Goal: Transaction & Acquisition: Download file/media

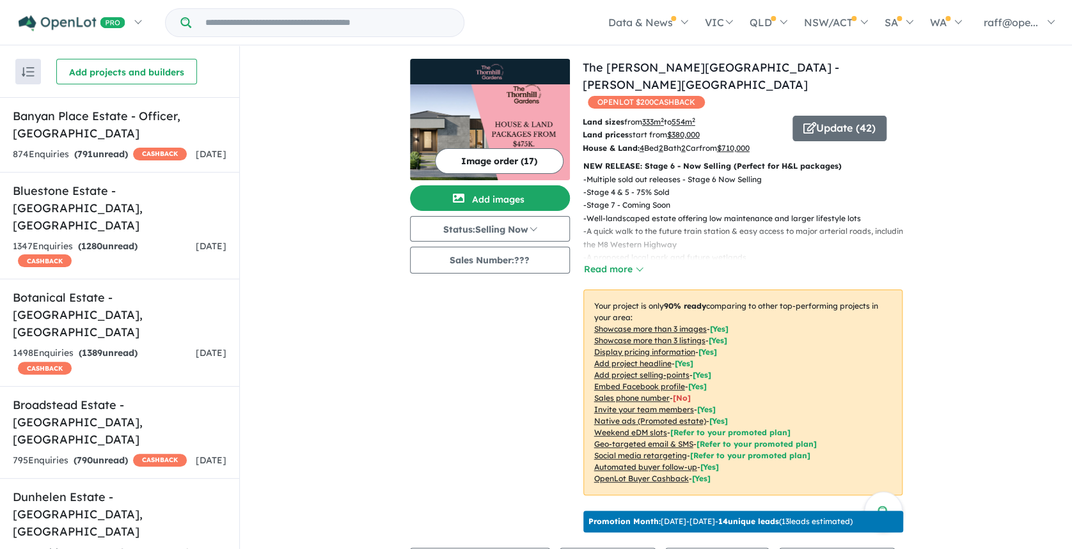
scroll to position [170, 0]
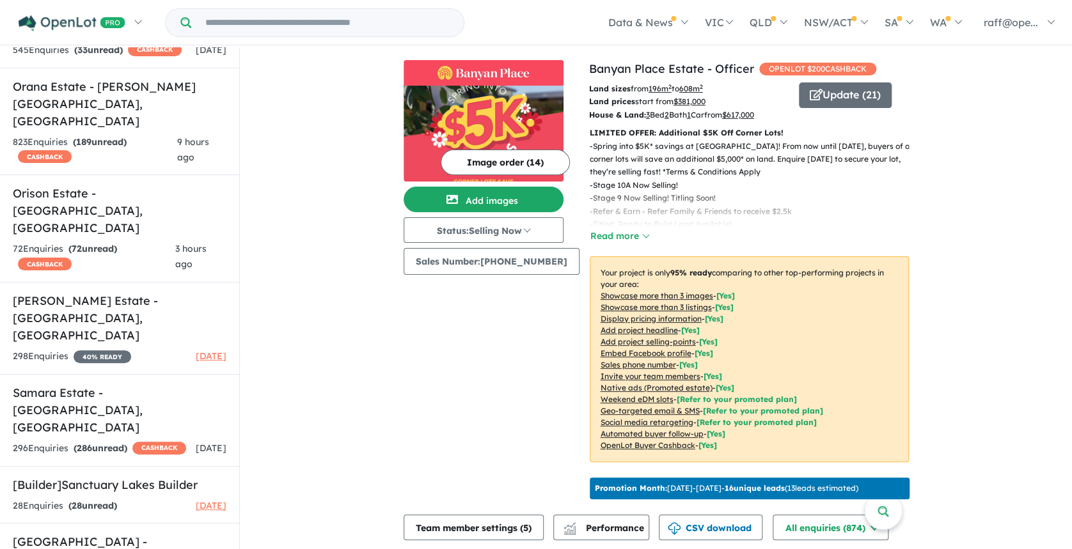
scroll to position [2, 0]
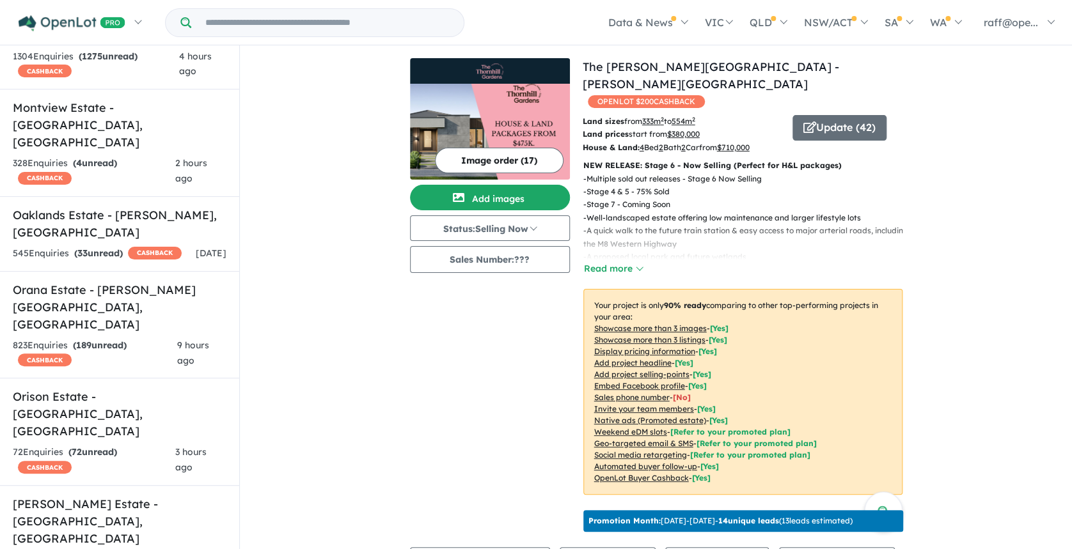
scroll to position [995, 0]
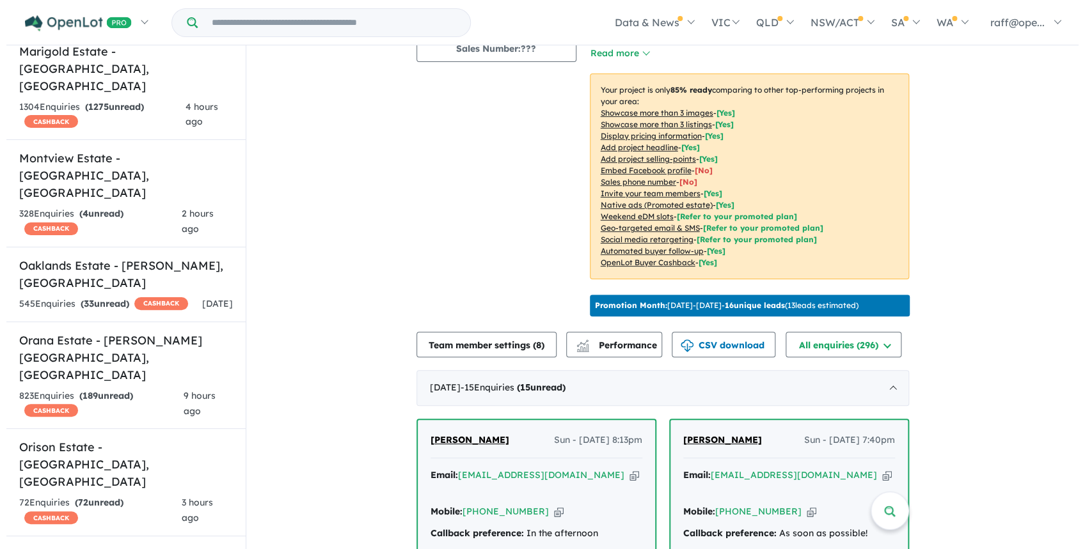
scroll to position [194, 0]
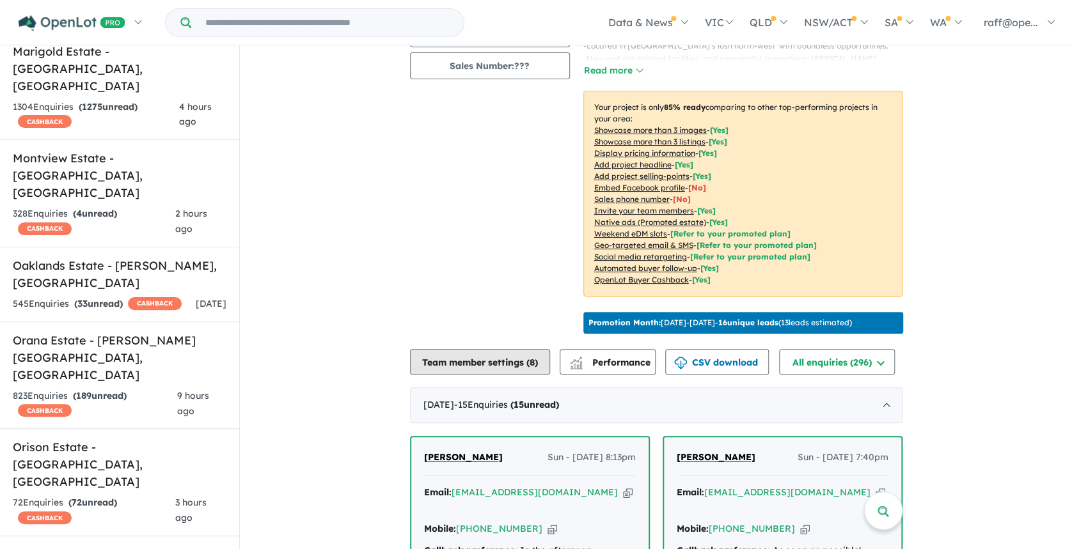
click at [492, 363] on button "Team member settings ( 8 )" at bounding box center [480, 362] width 140 height 26
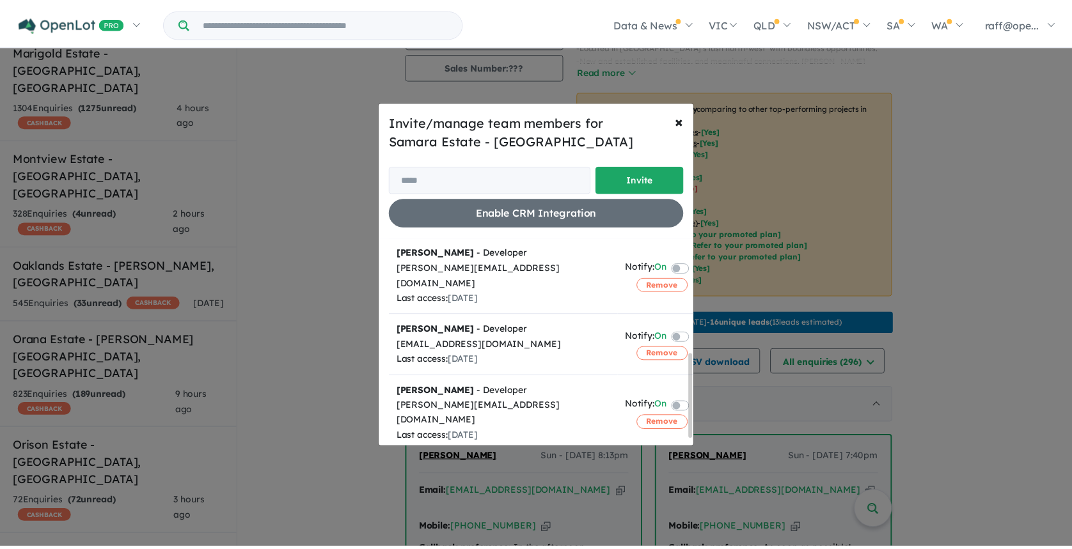
scroll to position [298, 0]
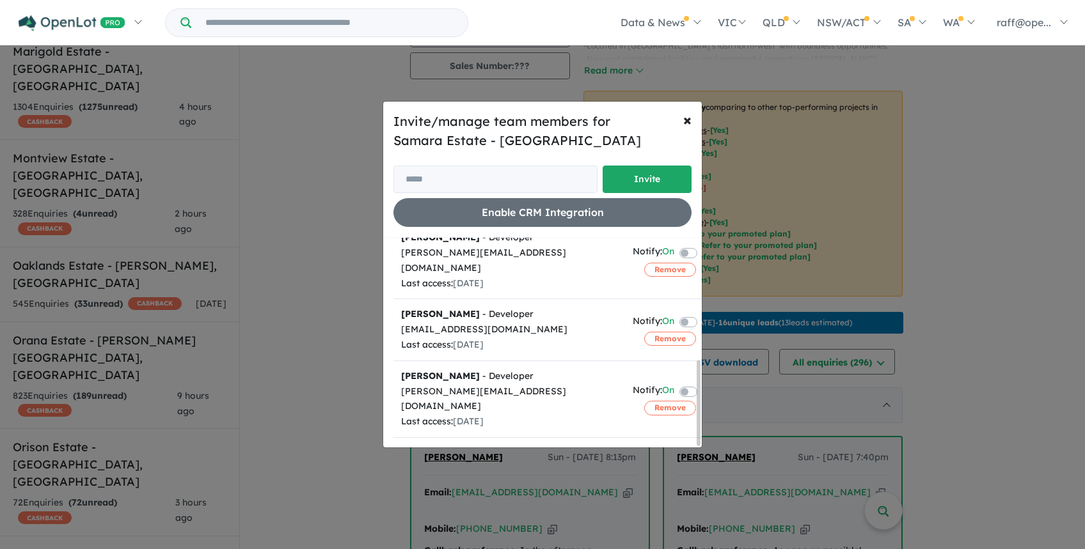
click at [673, 471] on button "Remove" at bounding box center [670, 478] width 52 height 14
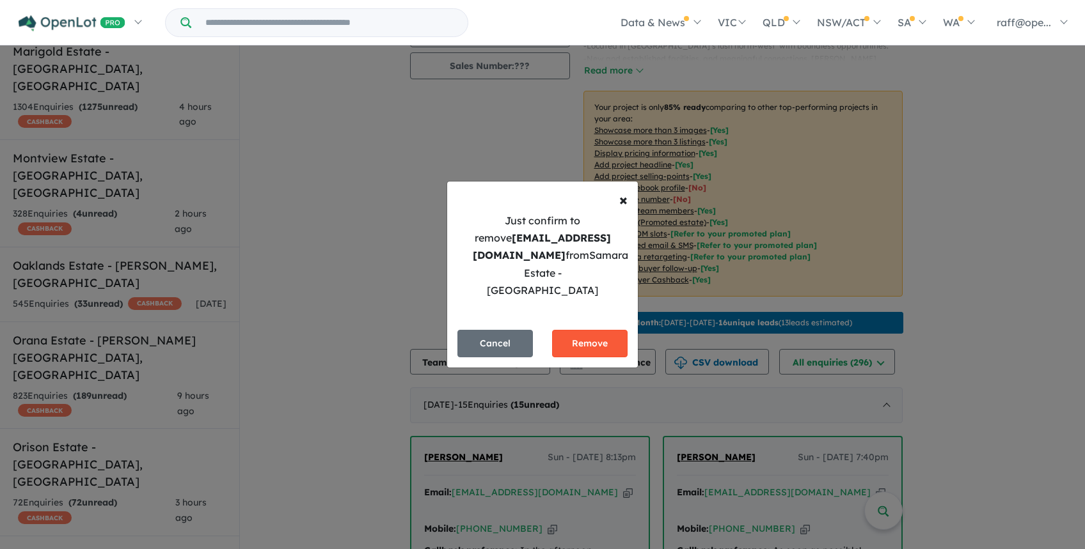
click at [592, 331] on button "Remove" at bounding box center [589, 343] width 75 height 27
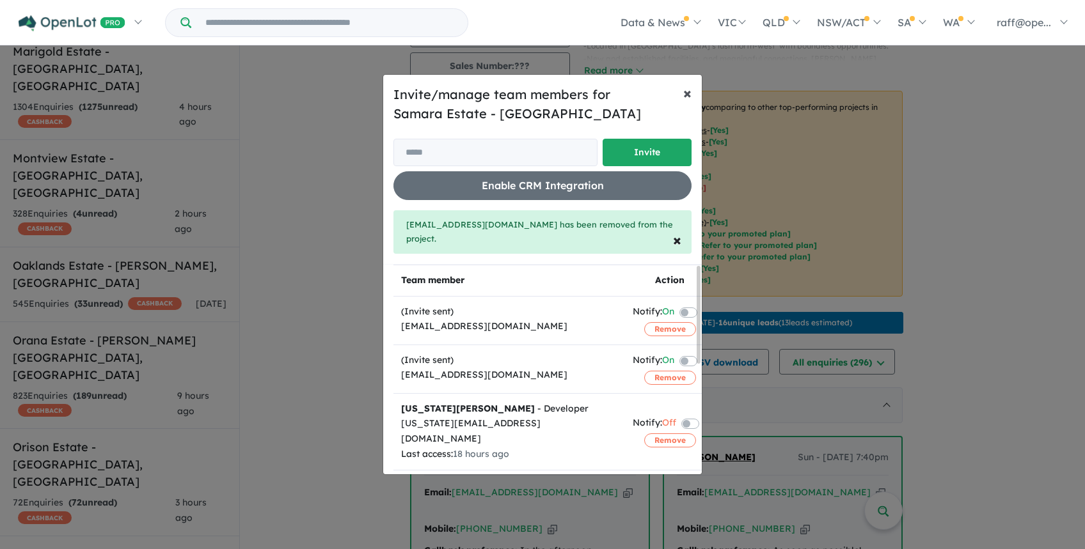
click at [685, 90] on span "×" at bounding box center [687, 92] width 8 height 19
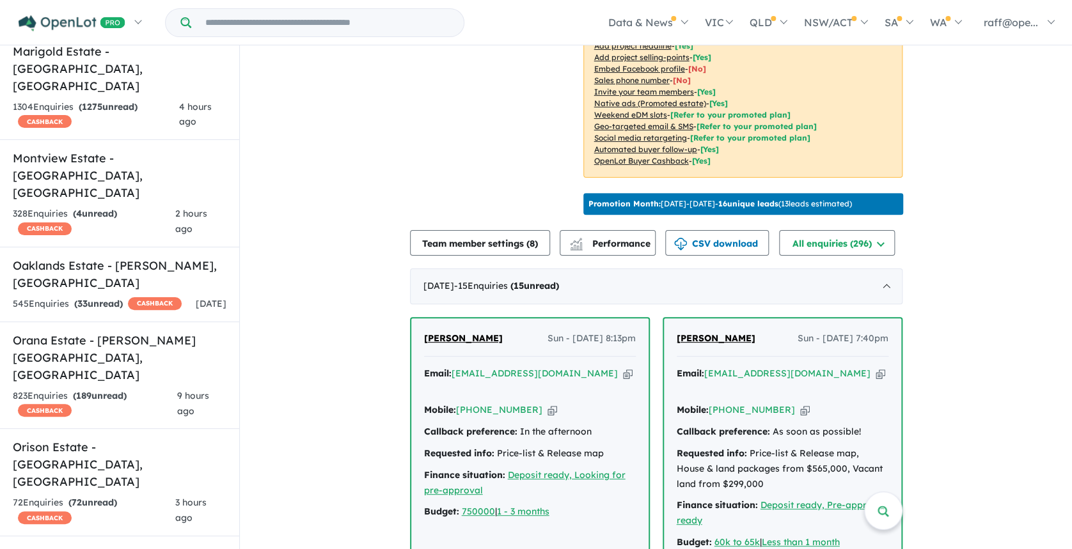
scroll to position [318, 0]
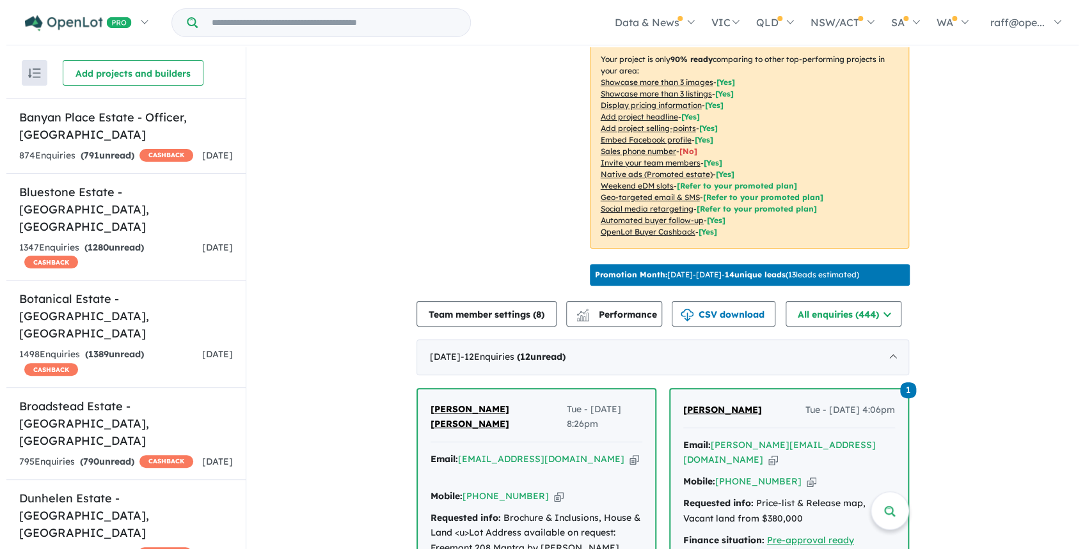
scroll to position [256, 0]
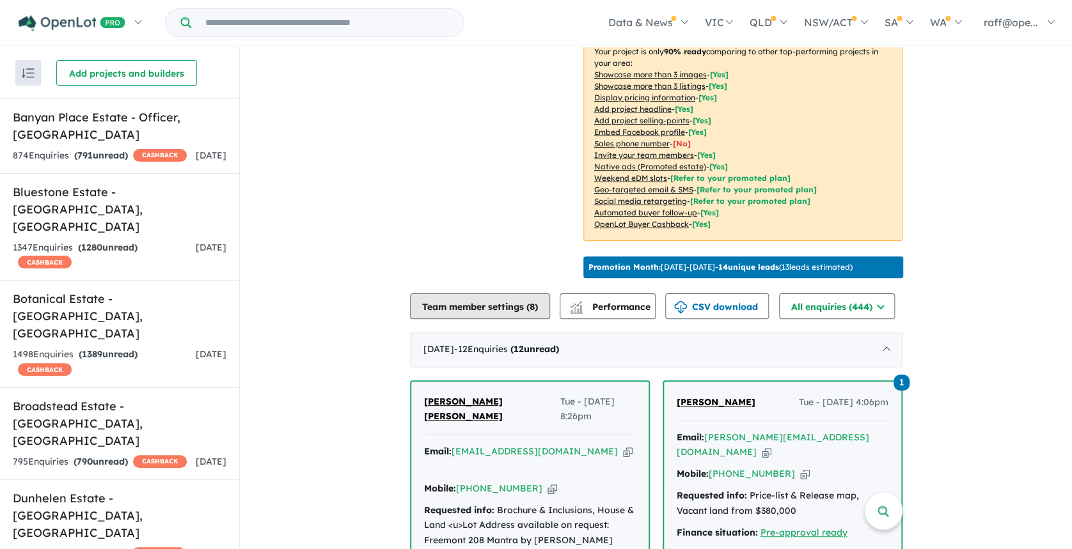
click at [478, 294] on button "Team member settings ( 8 )" at bounding box center [480, 307] width 140 height 26
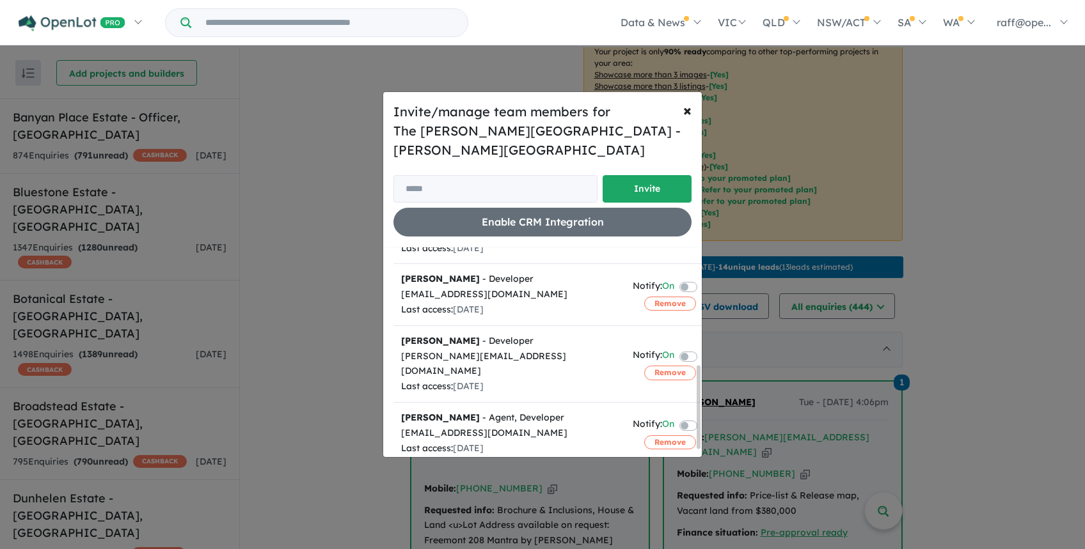
scroll to position [311, 0]
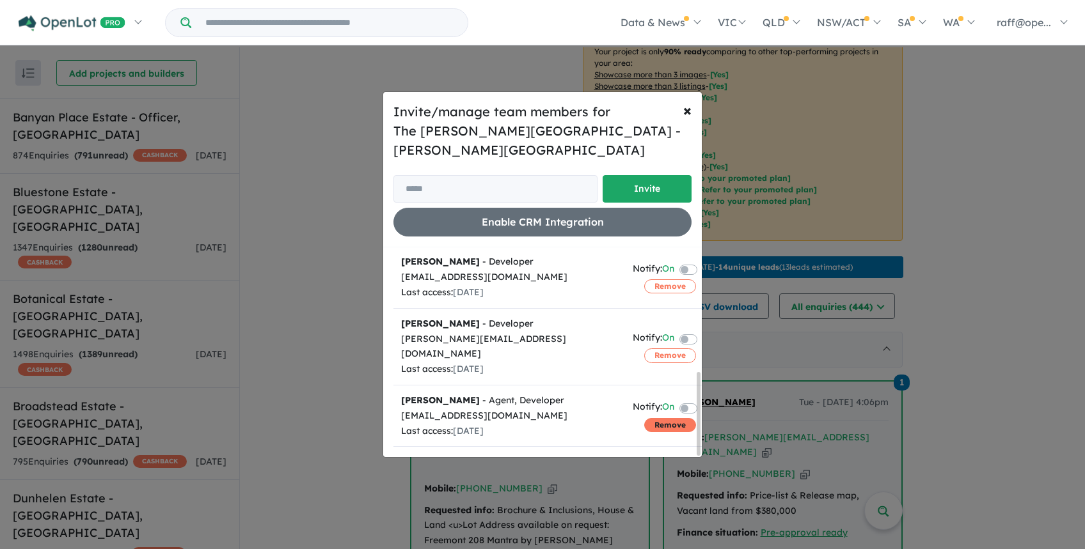
click at [658, 418] on button "Remove" at bounding box center [670, 425] width 52 height 14
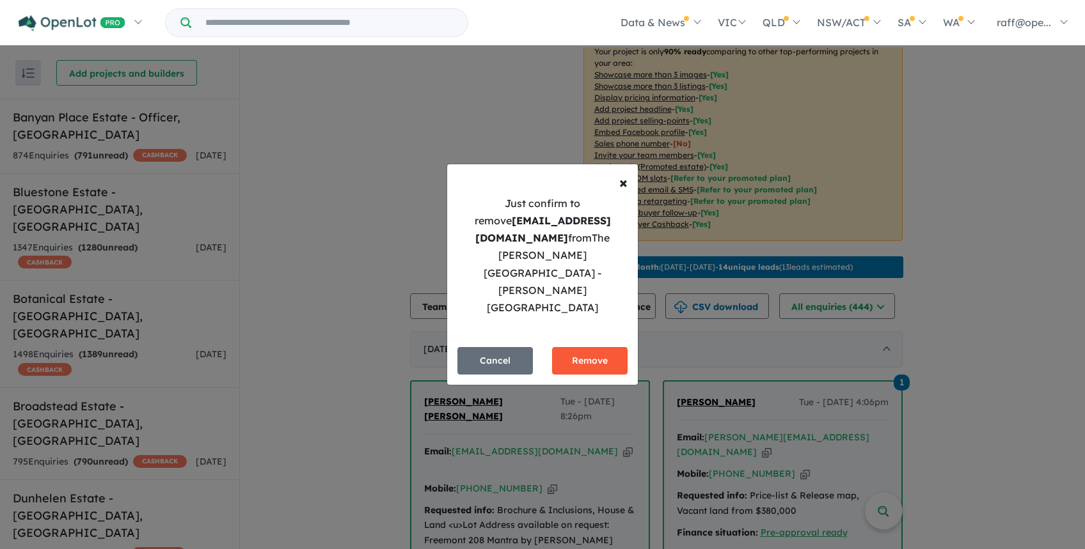
click at [597, 347] on button "Remove" at bounding box center [589, 360] width 75 height 27
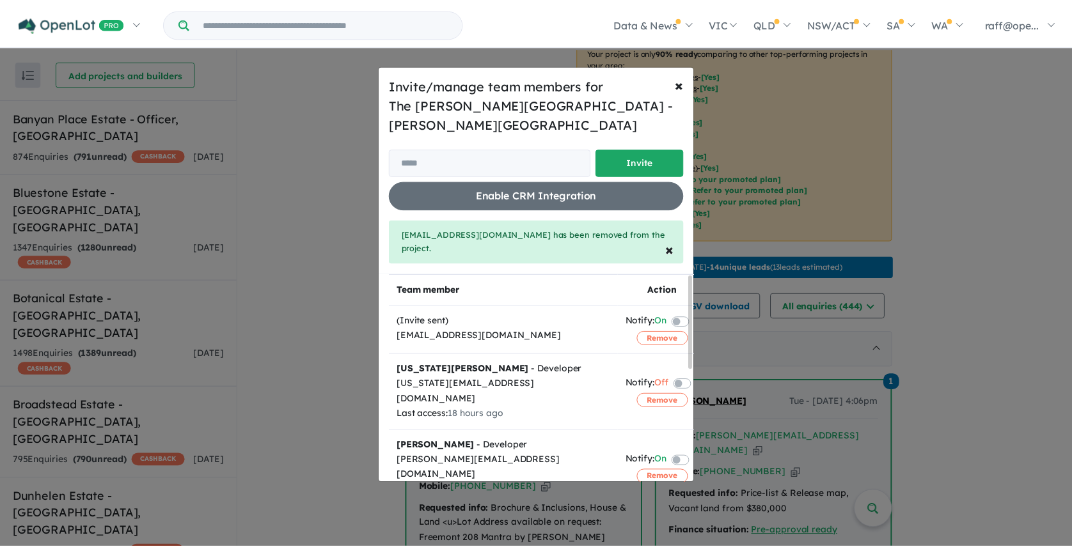
scroll to position [249, 0]
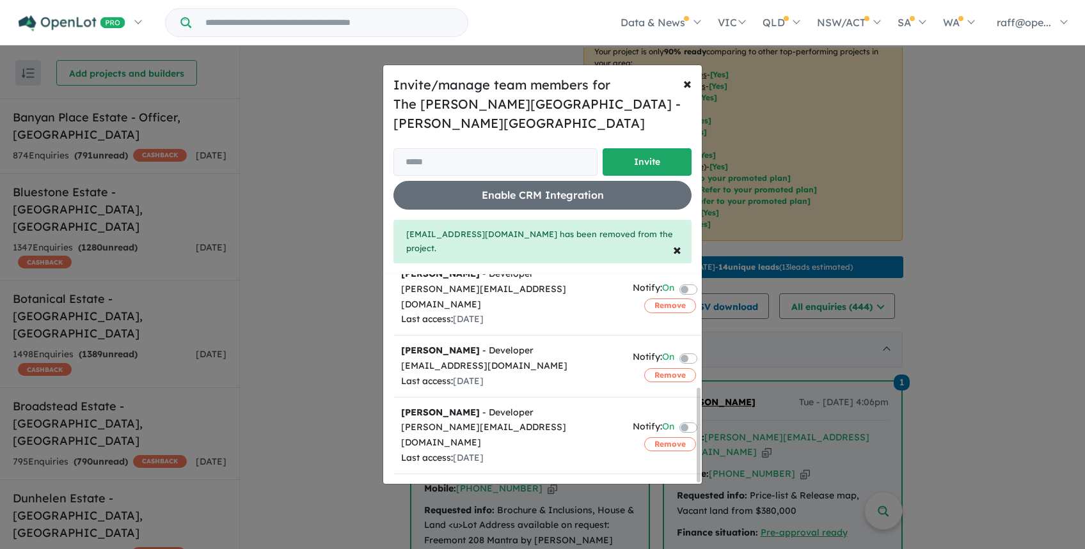
click at [660, 506] on button "Remove" at bounding box center [670, 513] width 52 height 14
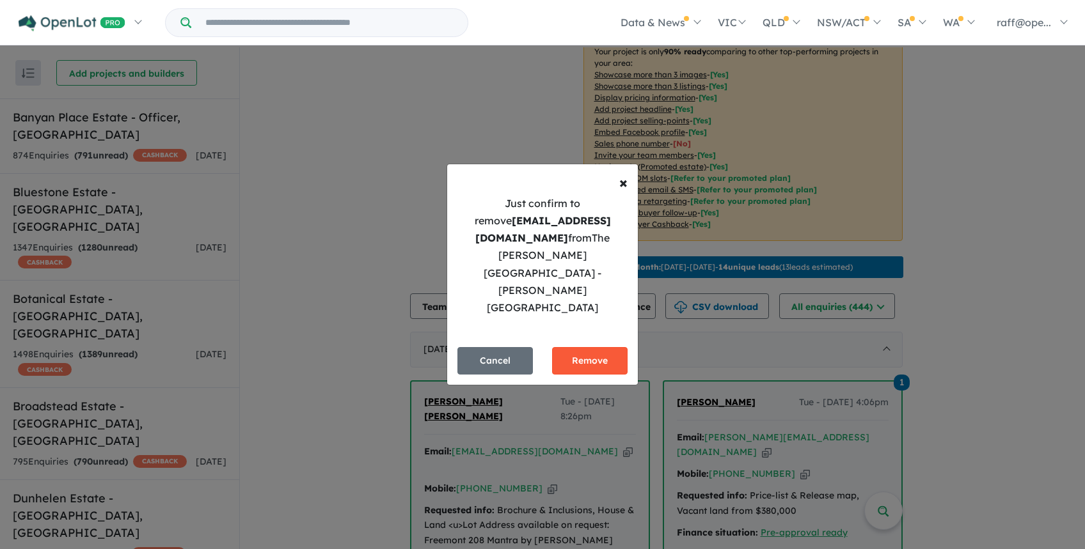
drag, startPoint x: 581, startPoint y: 348, endPoint x: 585, endPoint y: 331, distance: 17.6
click at [585, 347] on button "Remove" at bounding box center [589, 360] width 75 height 27
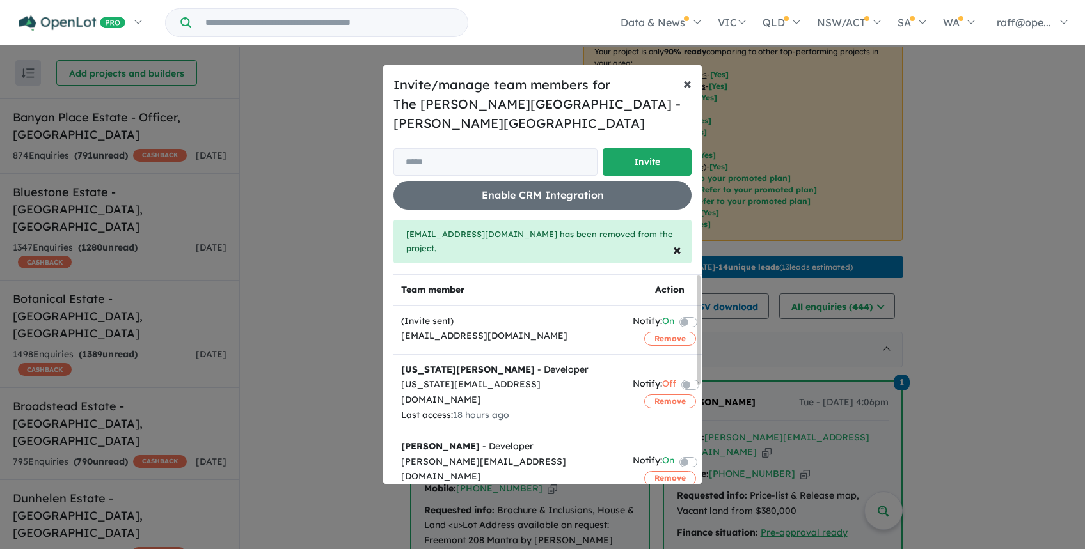
click at [688, 93] on span "×" at bounding box center [687, 83] width 8 height 19
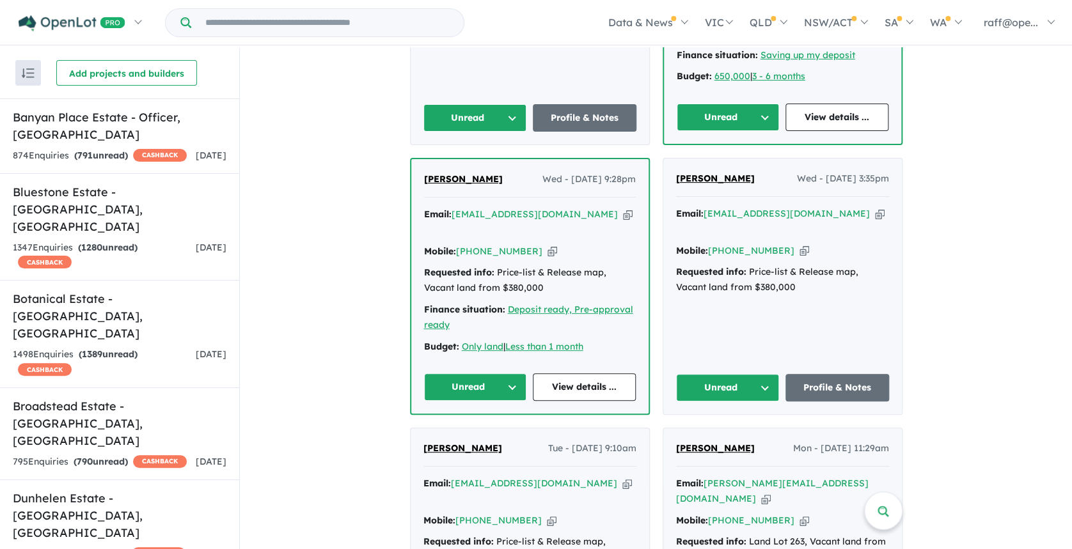
scroll to position [1574, 0]
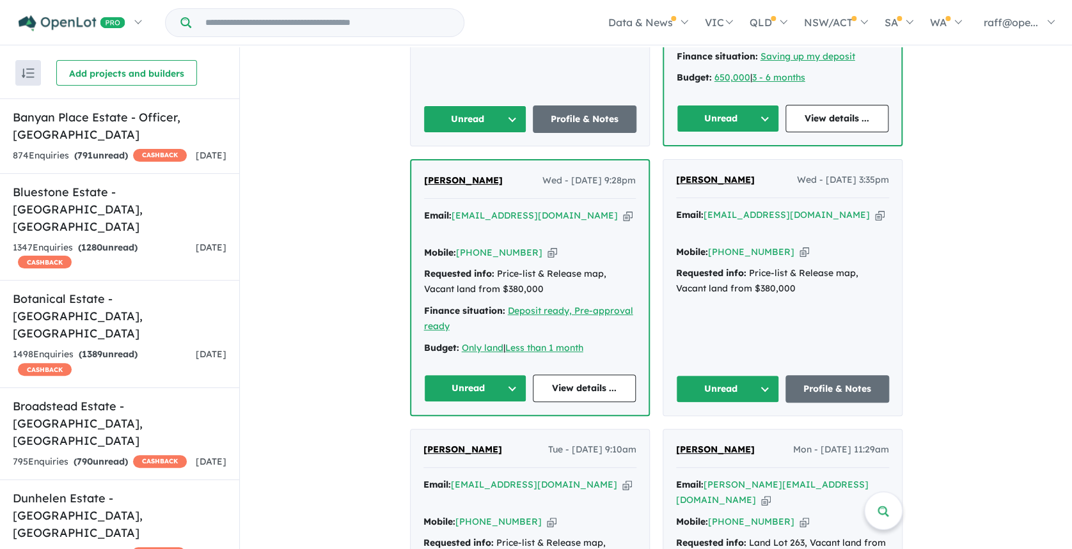
click at [500, 375] on button "Unread" at bounding box center [475, 388] width 103 height 27
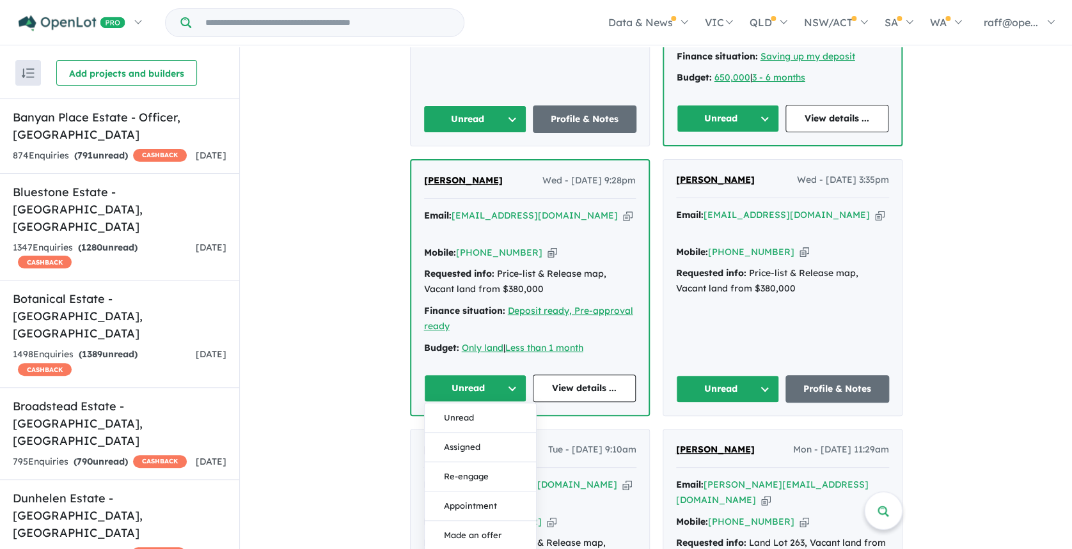
click at [636, 171] on div "Monika Rawat Wed - 03/09/2025, 9:28pm Email: monika.1993.rawat@gmail.com Copied…" at bounding box center [529, 288] width 237 height 255
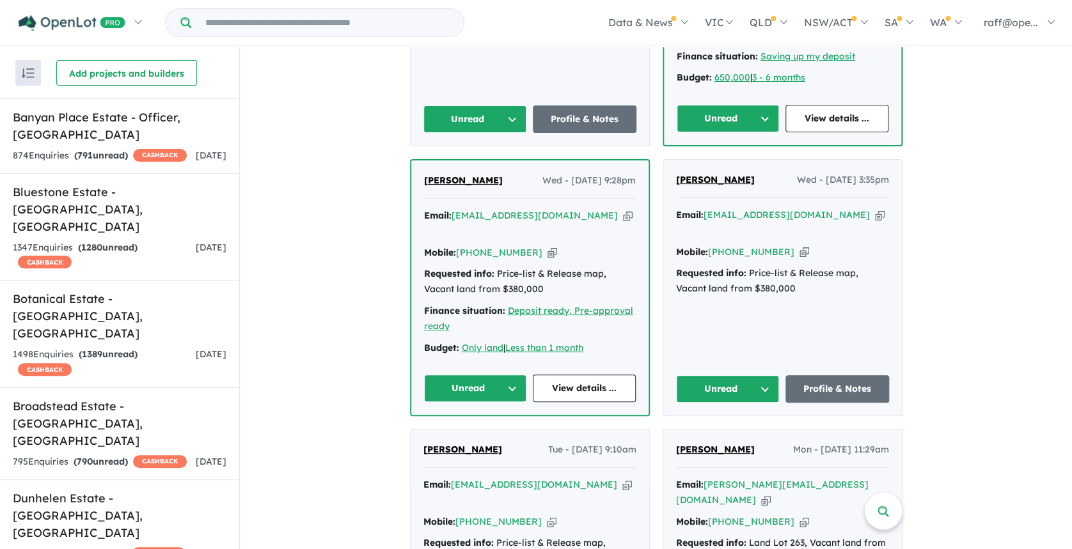
click at [481, 175] on span "[PERSON_NAME]" at bounding box center [463, 181] width 79 height 12
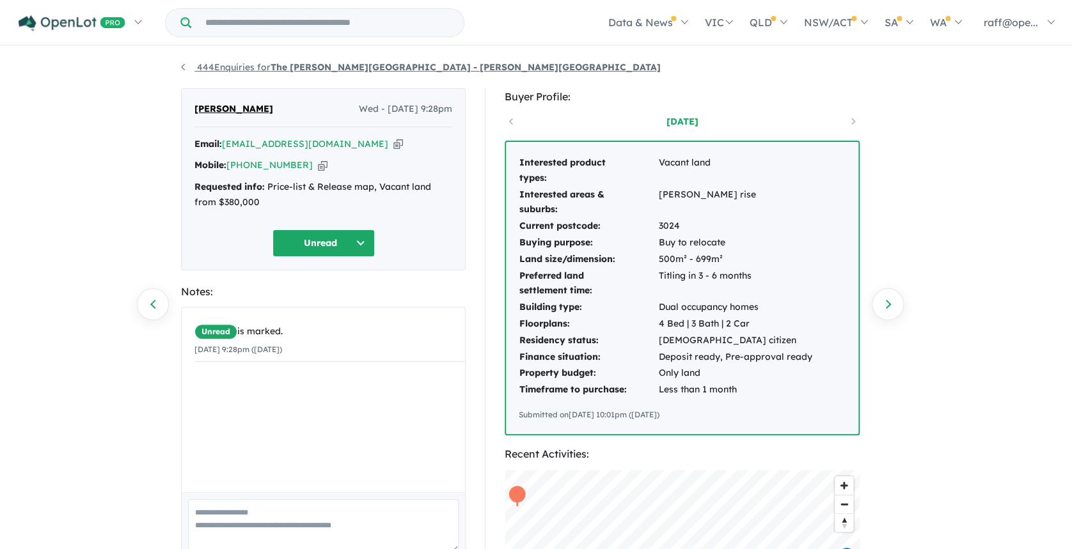
click at [182, 68] on link "444 Enquiries for The [PERSON_NAME][GEOGRAPHIC_DATA] - [PERSON_NAME][GEOGRAPHIC…" at bounding box center [421, 67] width 480 height 12
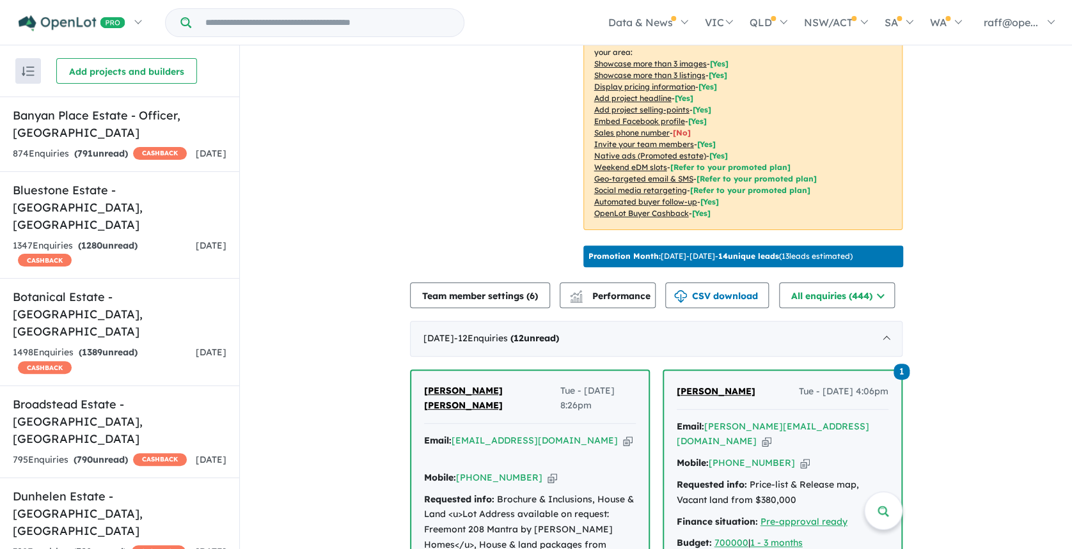
scroll to position [418, 0]
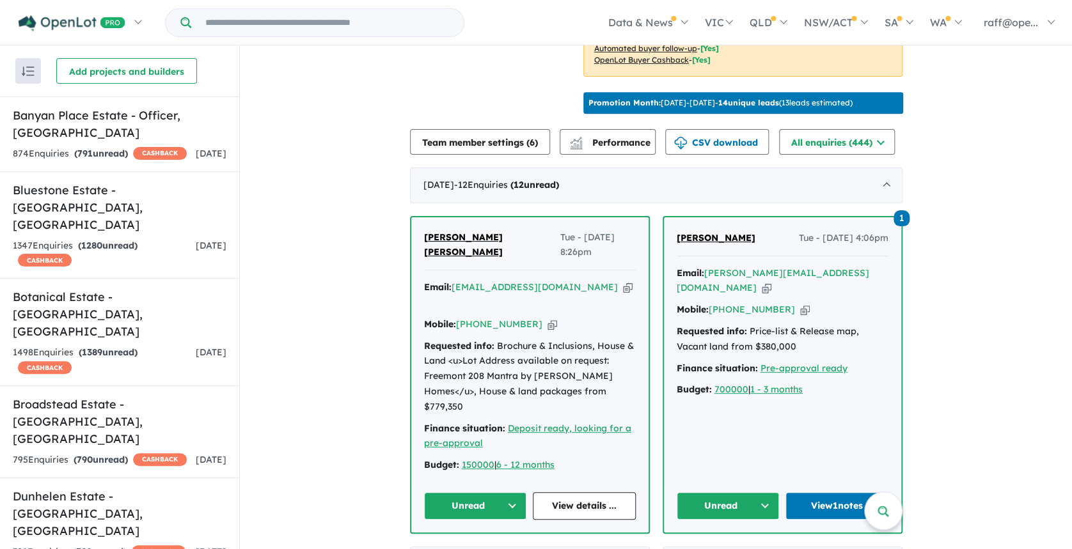
click at [488, 235] on span "[PERSON_NAME] [PERSON_NAME]" at bounding box center [463, 244] width 79 height 27
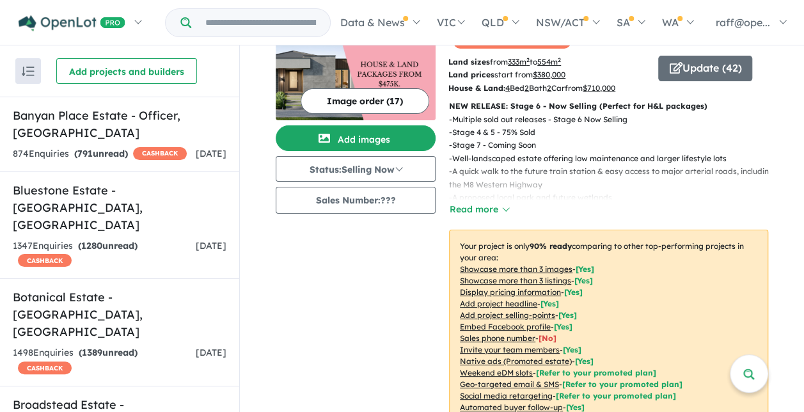
scroll to position [46, 0]
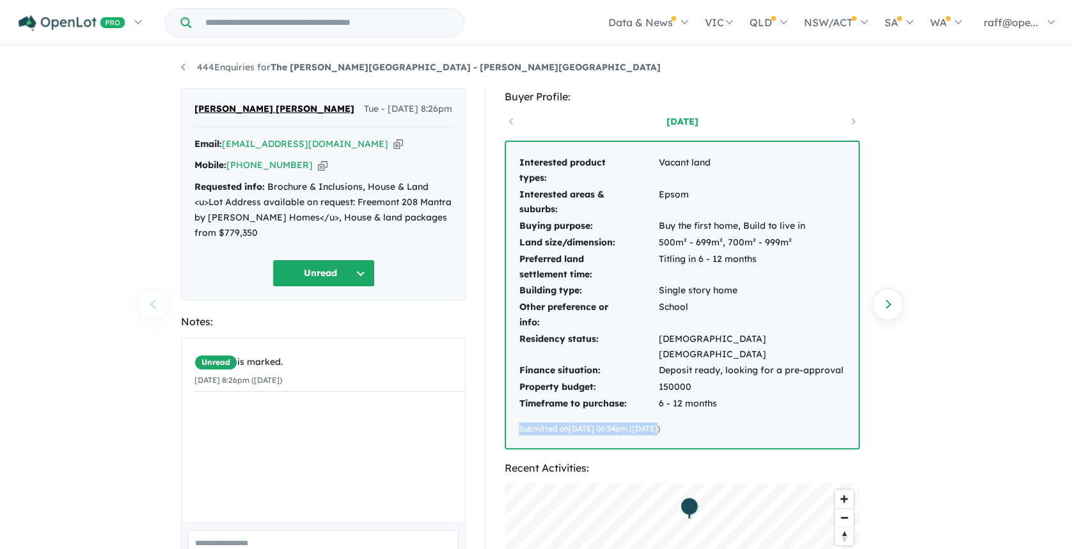
drag, startPoint x: 515, startPoint y: 418, endPoint x: 658, endPoint y: 428, distance: 143.6
click at [658, 428] on div "Interested product types: Vacant land Interested areas & suburbs: Epsom Buying …" at bounding box center [682, 295] width 352 height 306
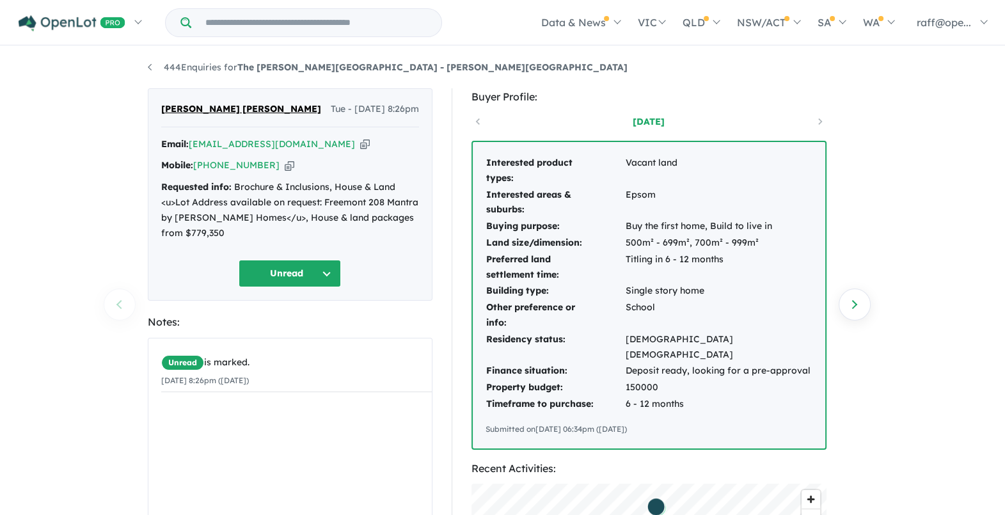
click at [895, 152] on div "444 Enquiries for The Thornhill Gardens Estate - Thornhill Park Previous enquir…" at bounding box center [502, 281] width 1005 height 469
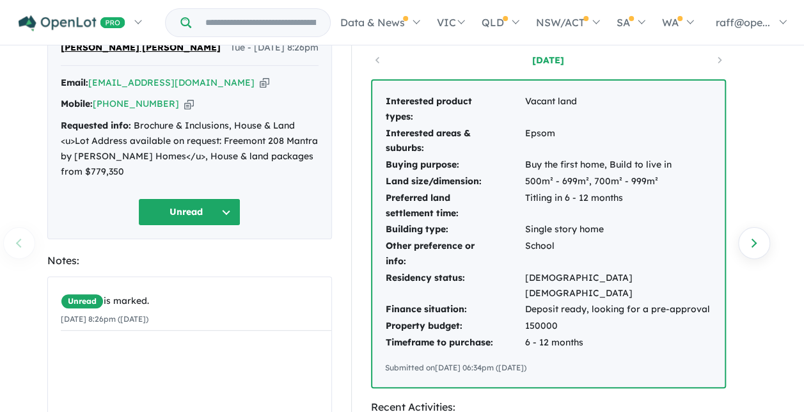
scroll to position [60, 0]
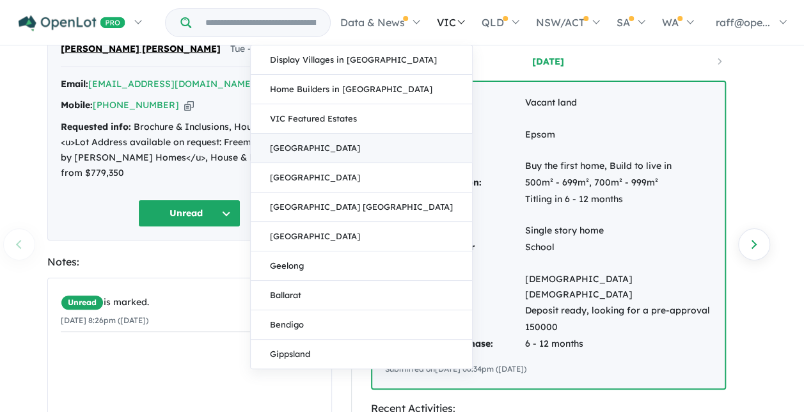
click at [405, 148] on link "[GEOGRAPHIC_DATA]" at bounding box center [361, 148] width 221 height 29
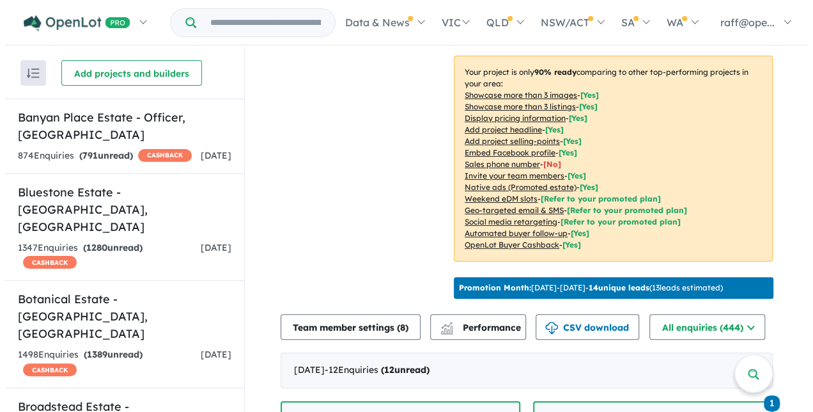
scroll to position [256, 0]
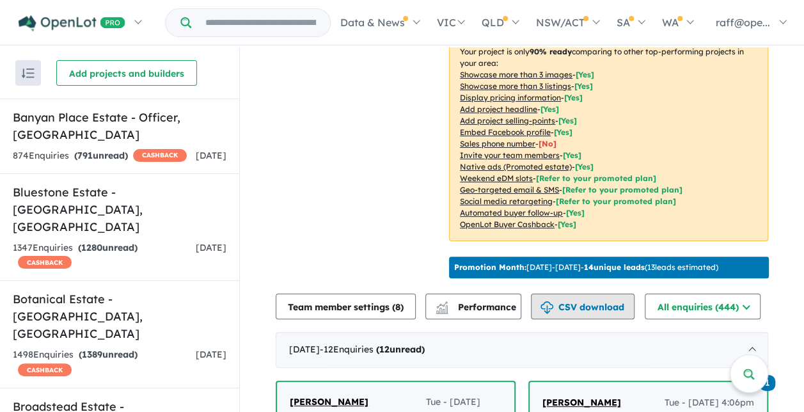
click at [578, 304] on button "CSV download" at bounding box center [583, 307] width 104 height 26
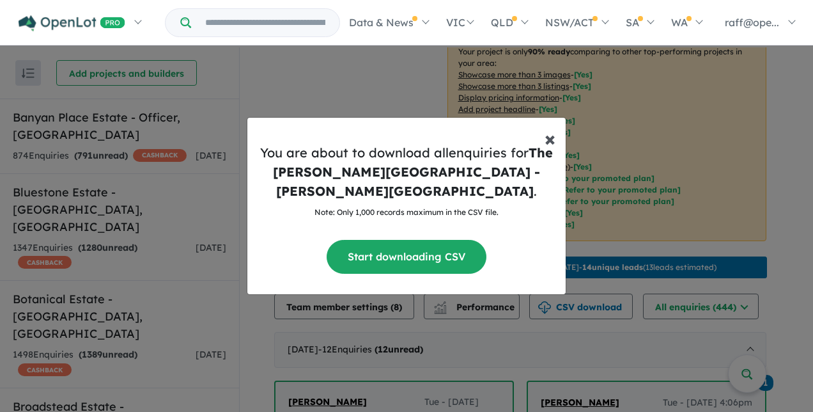
click at [549, 151] on span "×" at bounding box center [550, 138] width 11 height 26
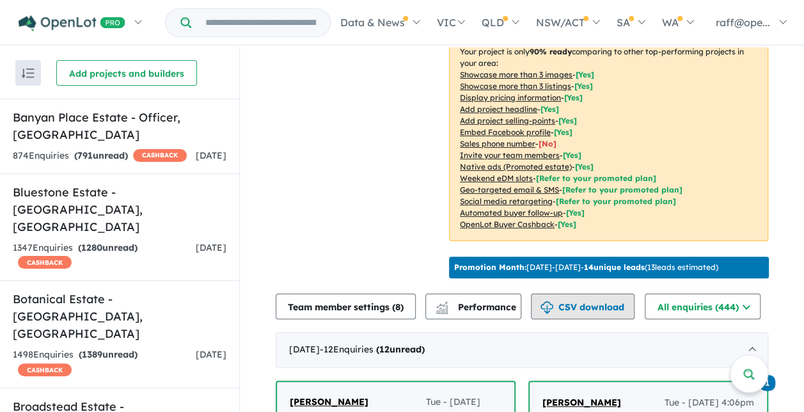
click at [565, 302] on button "CSV download" at bounding box center [583, 307] width 104 height 26
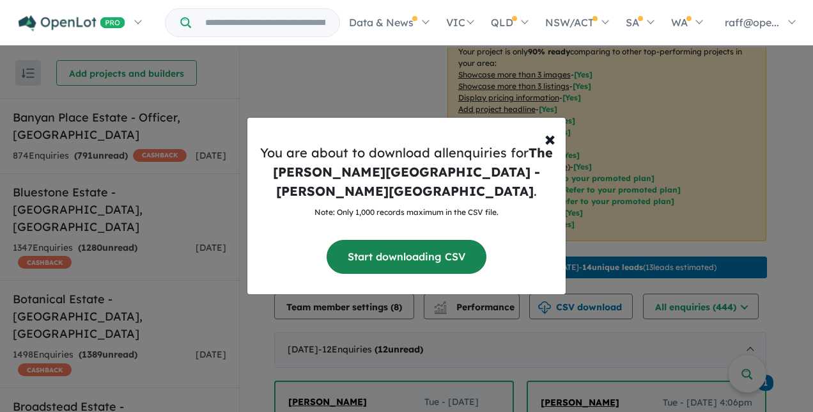
click at [439, 256] on button "Start downloading CSV" at bounding box center [407, 257] width 160 height 34
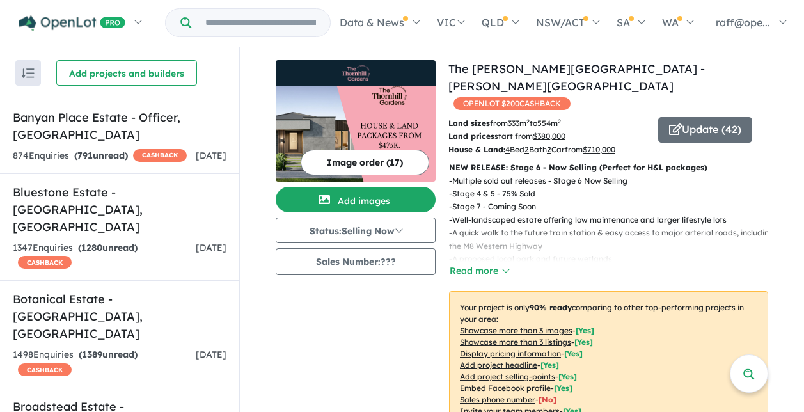
click at [215, 22] on input "Try estate name, suburb, builder or developer" at bounding box center [261, 22] width 134 height 27
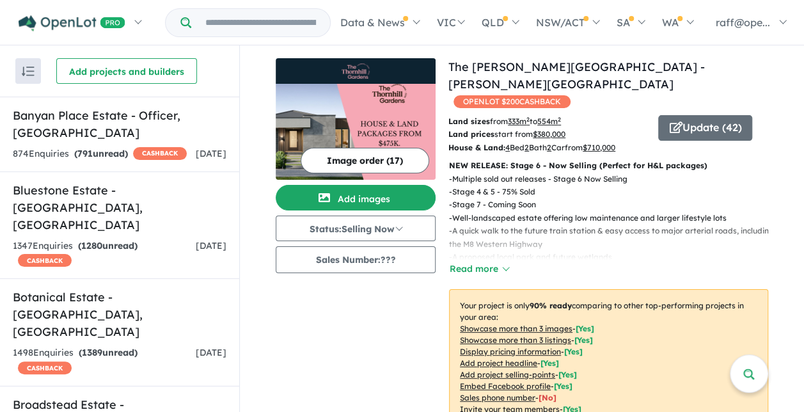
scroll to position [46, 0]
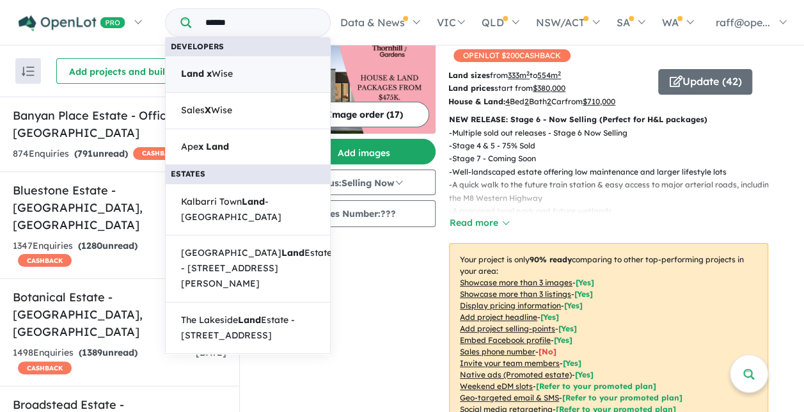
type input "******"
click at [219, 61] on link "Land x Wise" at bounding box center [248, 74] width 166 height 37
